Goal: Book appointment/travel/reservation

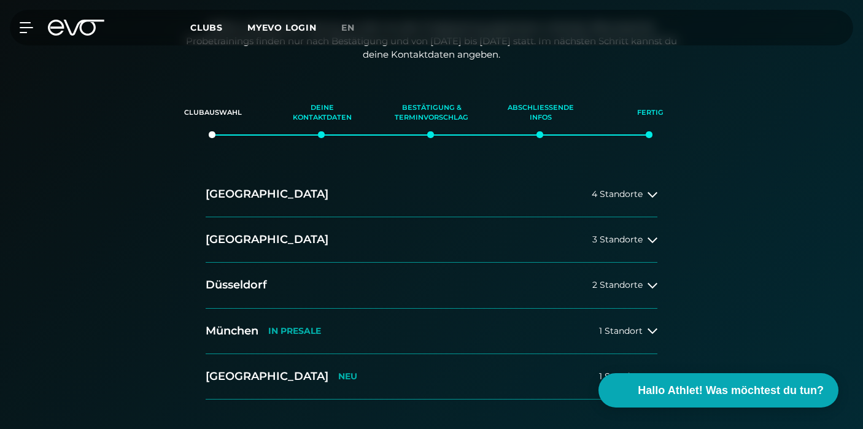
scroll to position [237, 0]
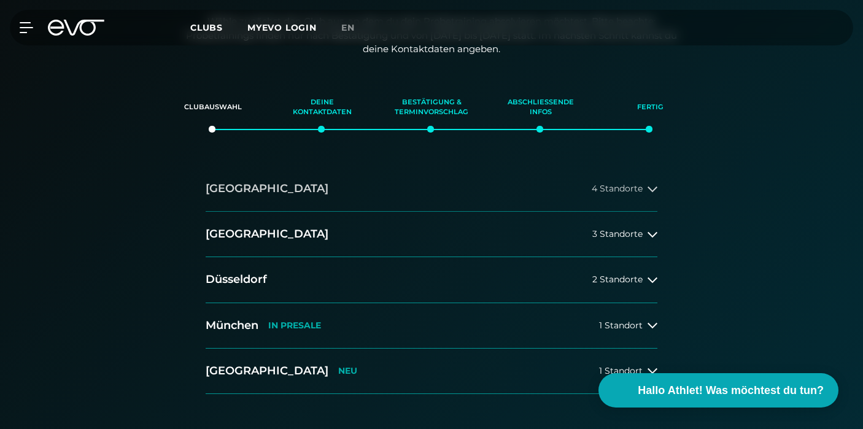
click at [636, 185] on span "4 Standorte" at bounding box center [617, 188] width 51 height 9
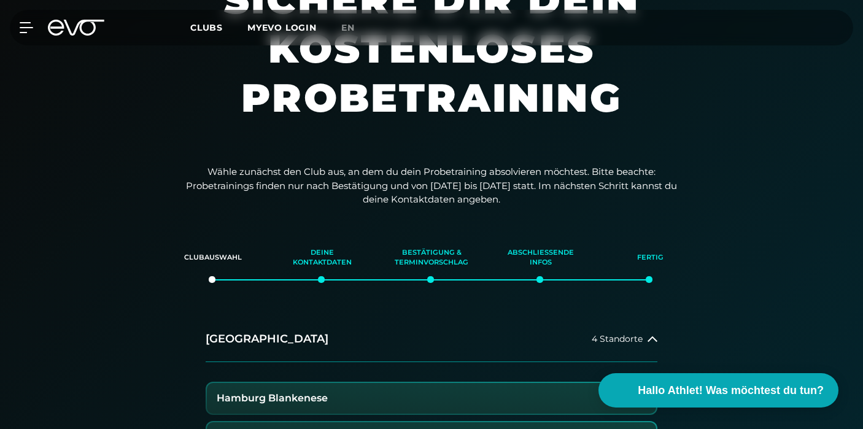
scroll to position [82, 0]
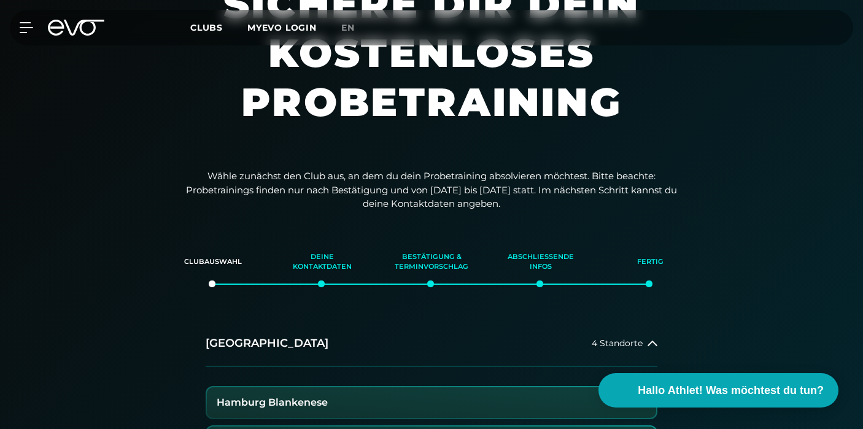
click at [209, 27] on span "Clubs" at bounding box center [206, 27] width 33 height 11
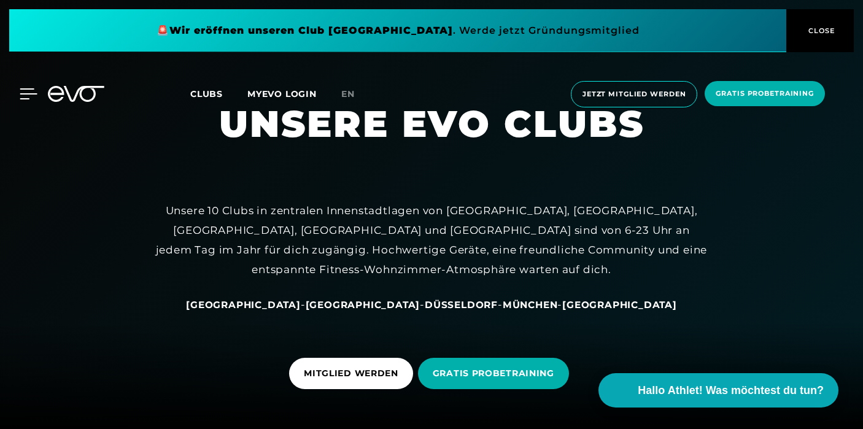
click at [20, 96] on icon at bounding box center [29, 93] width 18 height 11
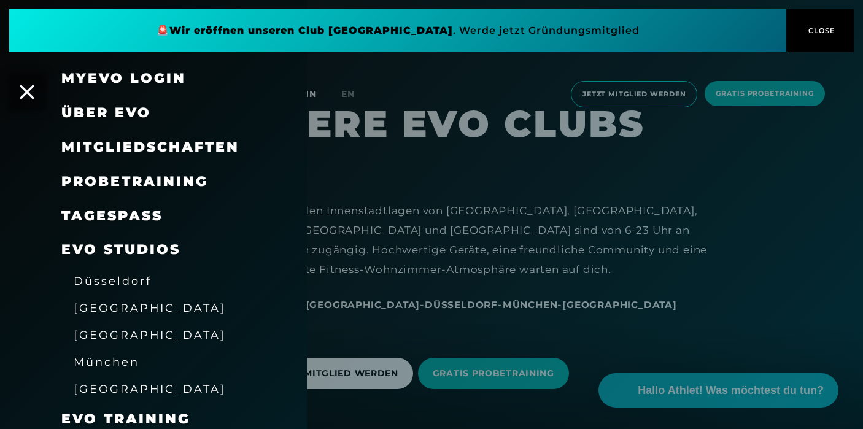
click at [189, 180] on span "Probetraining" at bounding box center [134, 181] width 147 height 17
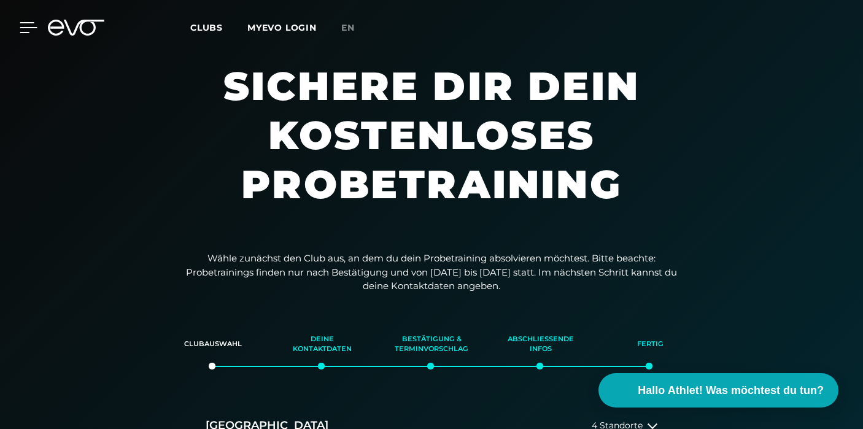
click at [24, 28] on icon at bounding box center [28, 28] width 17 height 10
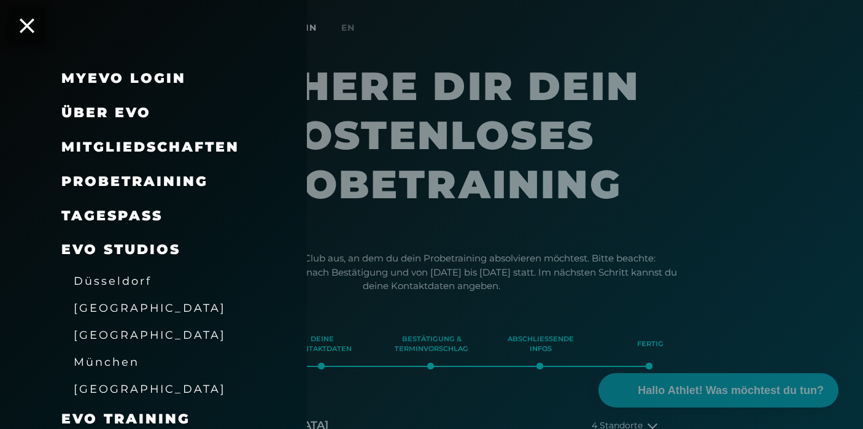
click at [90, 216] on link "TAGESPASS" at bounding box center [111, 216] width 101 height 17
